Goal: Task Accomplishment & Management: Use online tool/utility

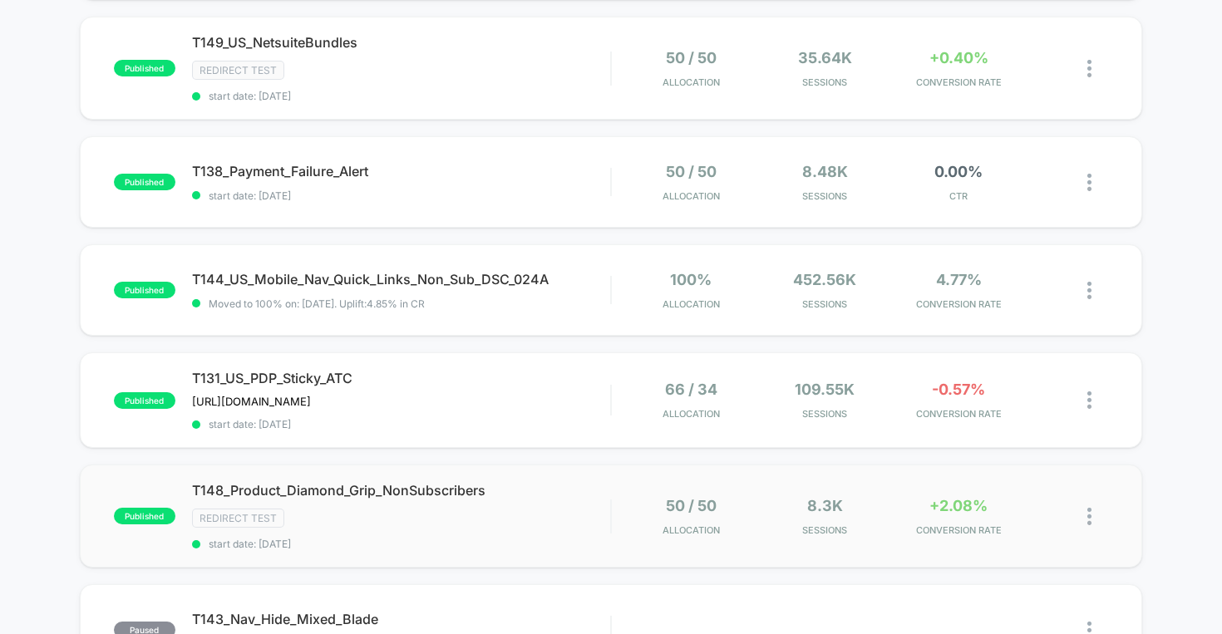
scroll to position [495, 0]
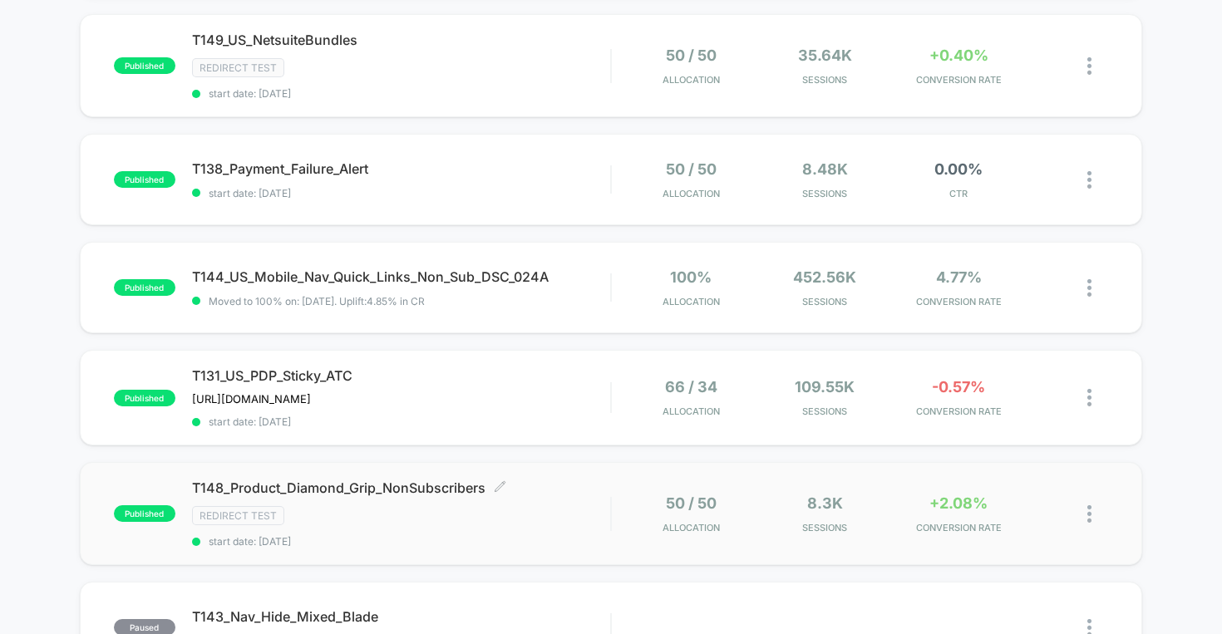
click at [370, 487] on span "T148_Product_Diamond_Grip_NonSubscribers Click to edit experience details" at bounding box center [401, 487] width 419 height 17
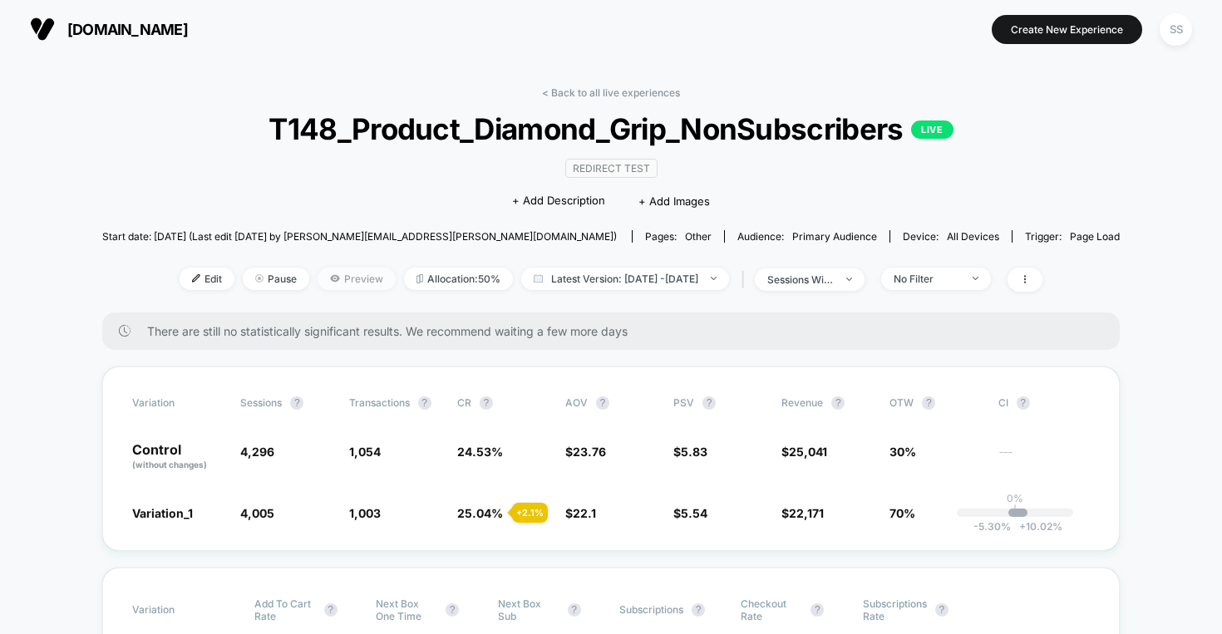
click at [335, 281] on span "Preview" at bounding box center [356, 279] width 78 height 22
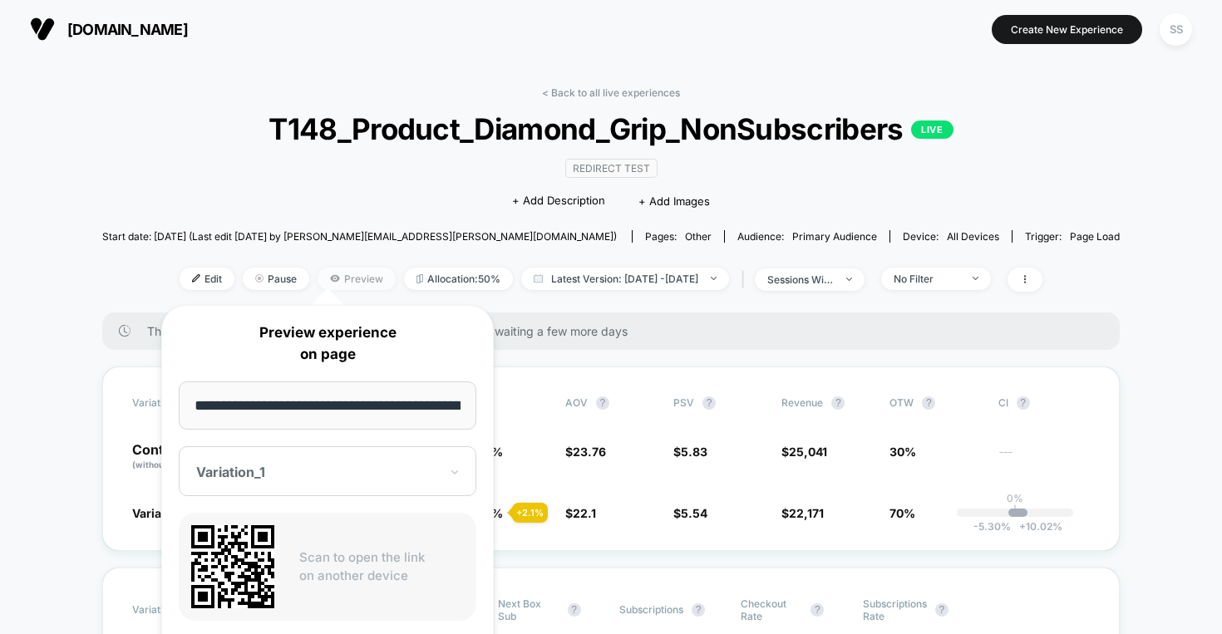
scroll to position [0, 84]
click at [305, 411] on input "**********" at bounding box center [328, 405] width 298 height 49
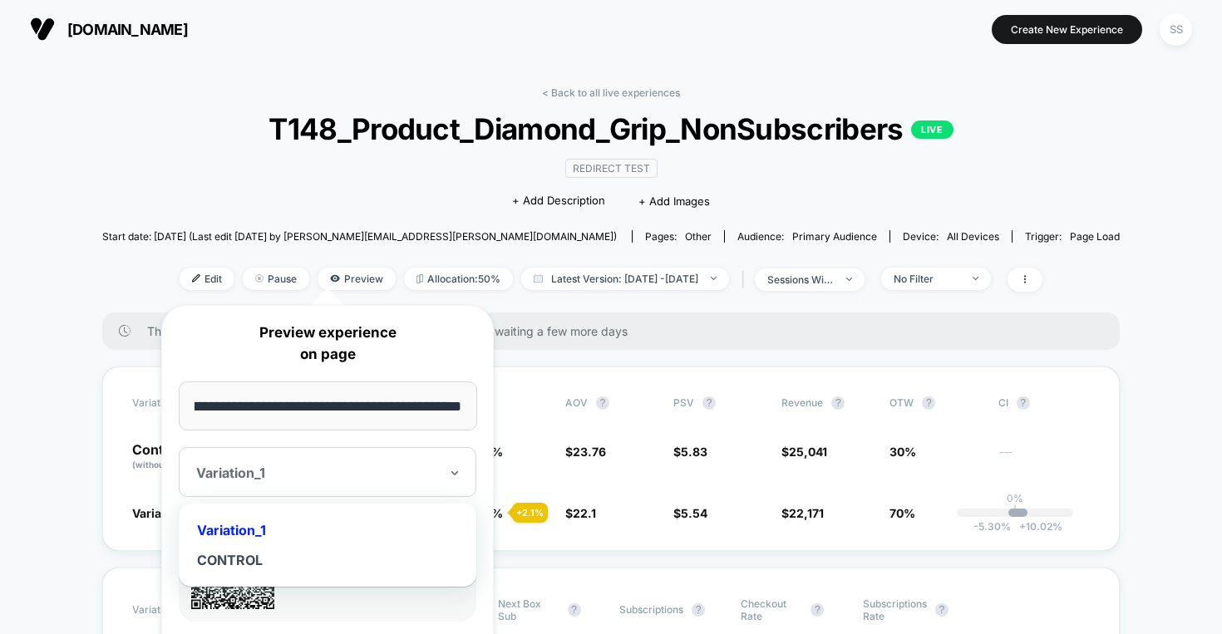
click at [248, 470] on div at bounding box center [317, 473] width 243 height 17
click at [257, 524] on div "Variation_1" at bounding box center [327, 530] width 281 height 30
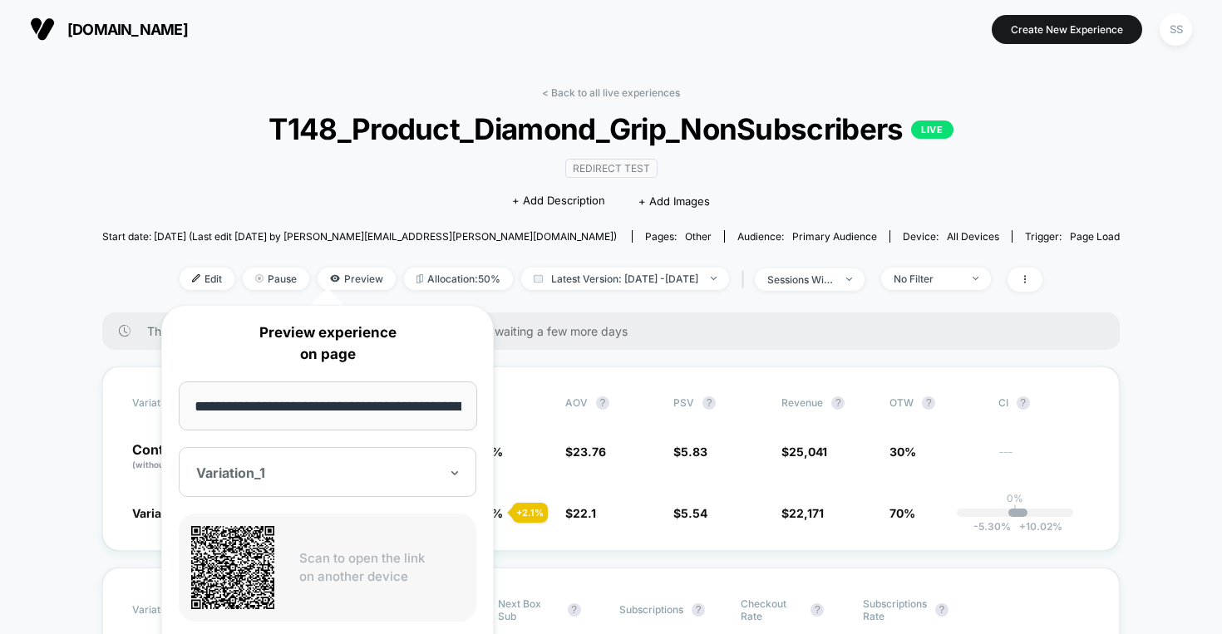
click at [416, 398] on input "**********" at bounding box center [328, 405] width 298 height 49
click at [556, 130] on span "T148_Product_Diamond_Grip_NonSubscribers LIVE" at bounding box center [610, 128] width 915 height 35
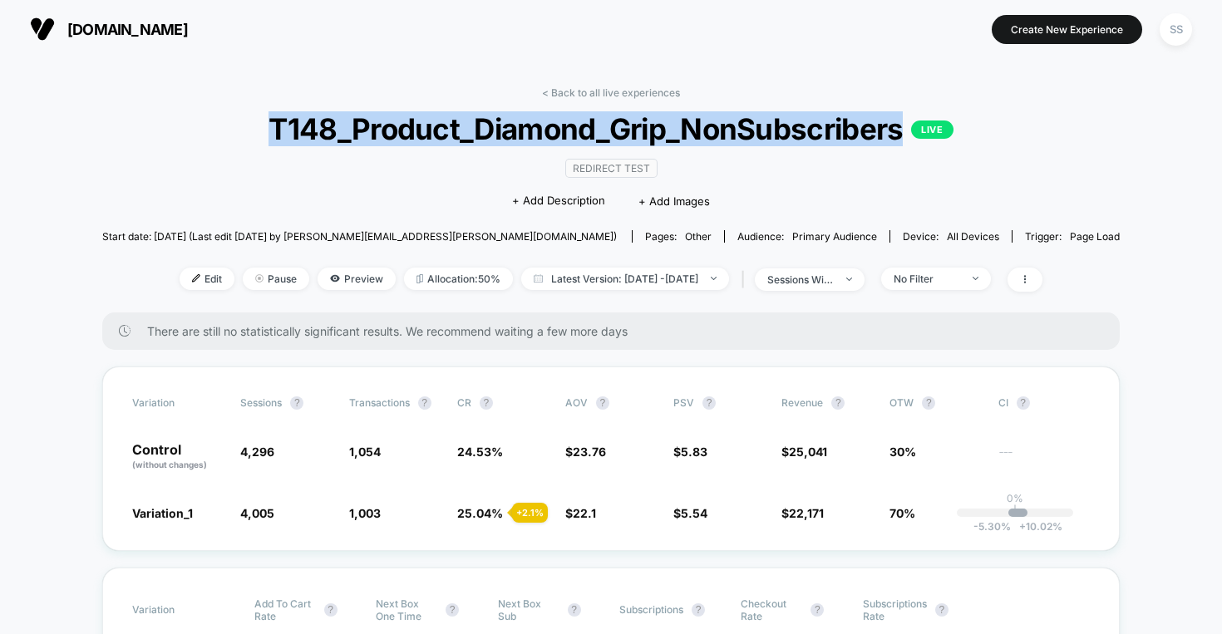
click at [556, 130] on span "T148_Product_Diamond_Grip_NonSubscribers LIVE" at bounding box center [610, 128] width 915 height 35
copy span "T148_Product_Diamond_Grip_NonSubscribers"
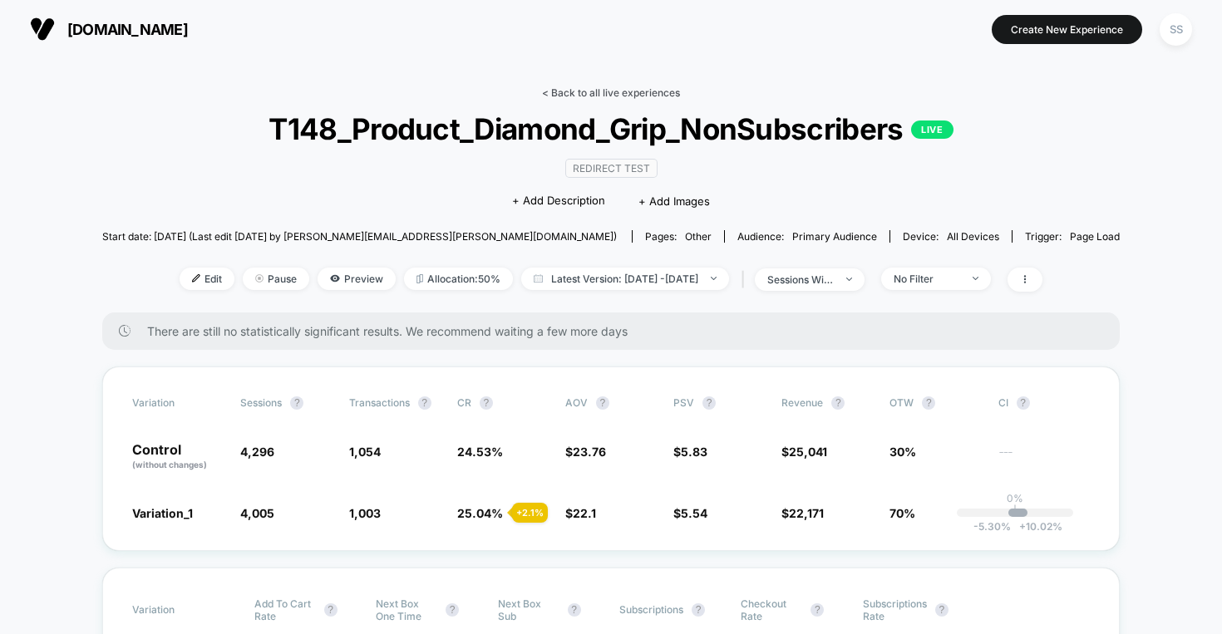
click at [564, 90] on link "< Back to all live experiences" at bounding box center [611, 92] width 138 height 12
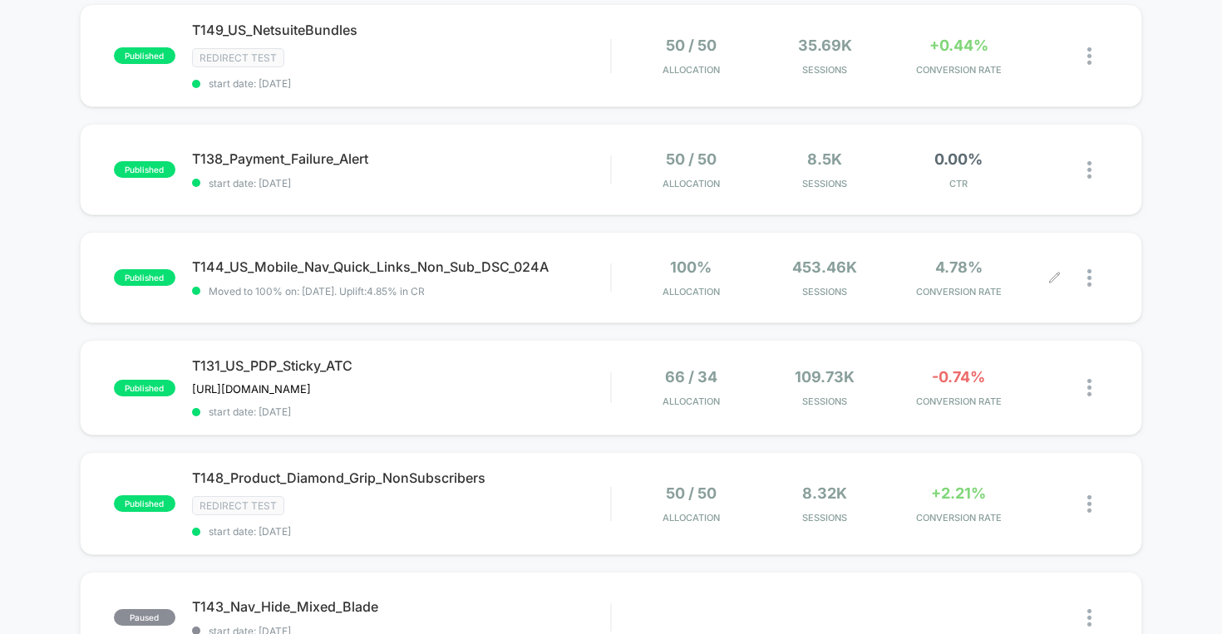
scroll to position [513, 0]
